Goal: Check status

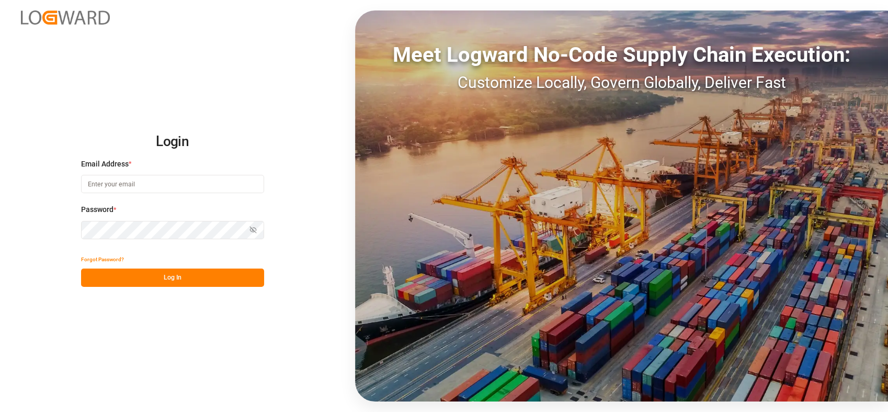
type input "[PERSON_NAME][EMAIL_ADDRESS][PERSON_NAME][DOMAIN_NAME]"
click at [234, 274] on button "Log In" at bounding box center [172, 277] width 183 height 18
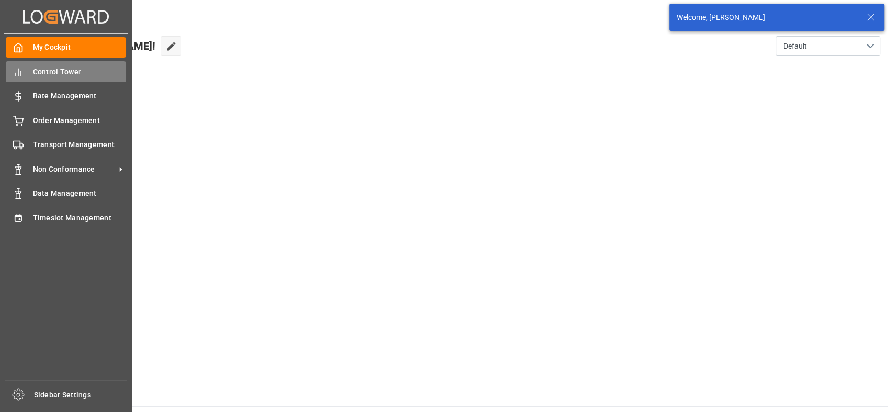
click at [73, 67] on span "Control Tower" at bounding box center [80, 71] width 94 height 11
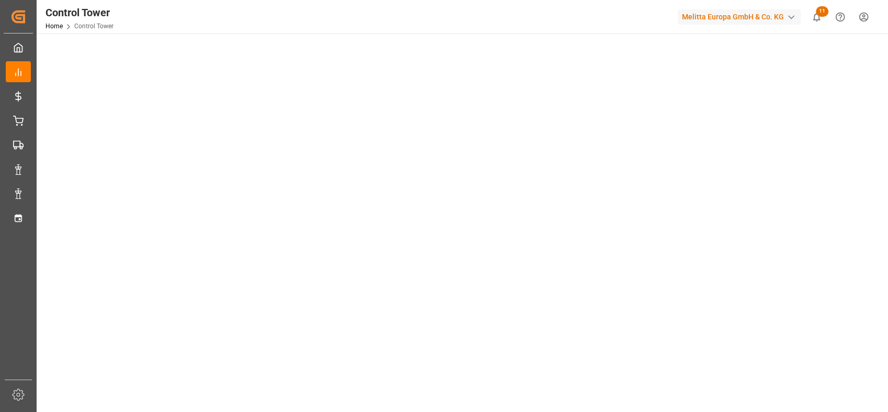
scroll to position [232, 0]
